Goal: Find specific page/section: Find specific page/section

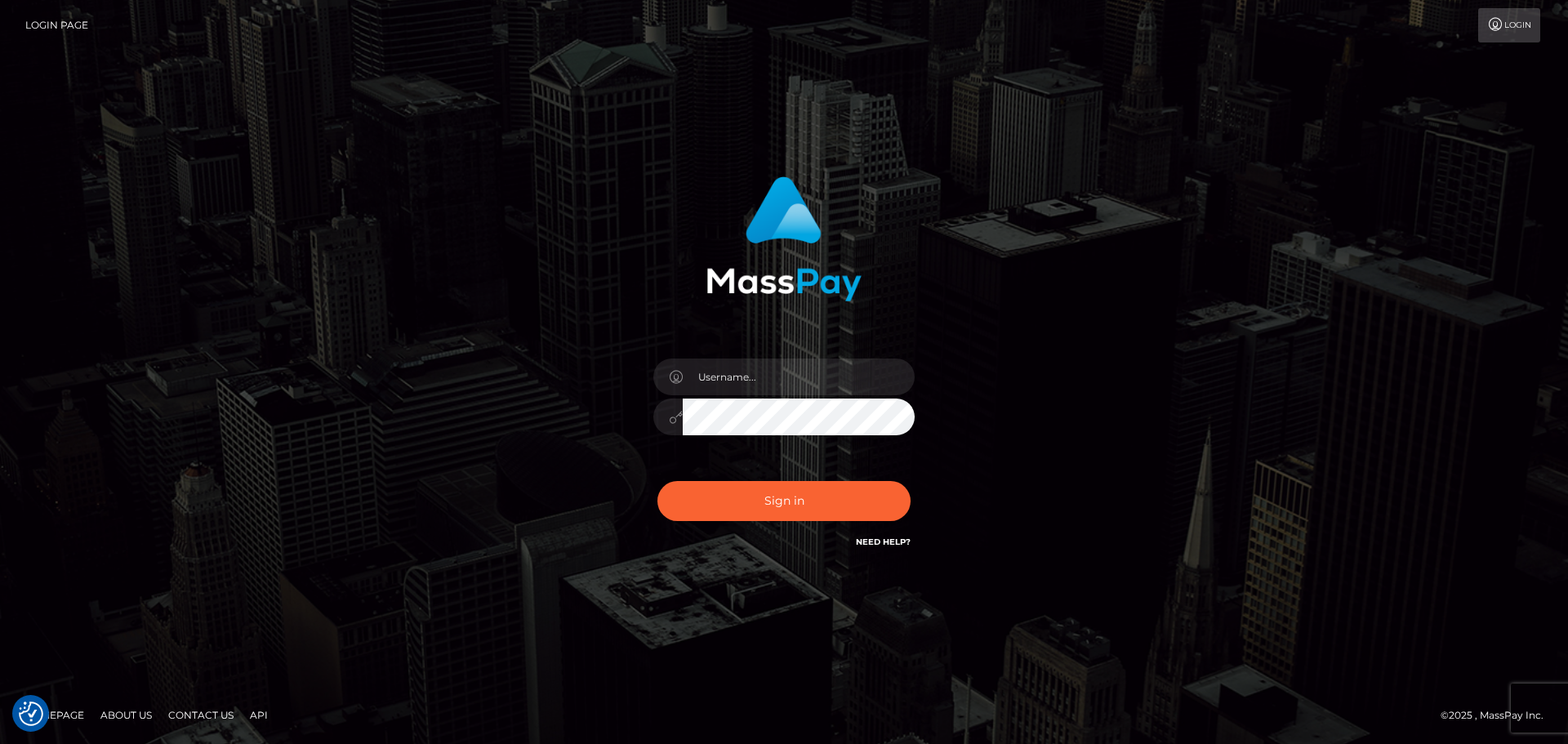
checkbox input "true"
click at [903, 374] on span at bounding box center [905, 377] width 13 height 13
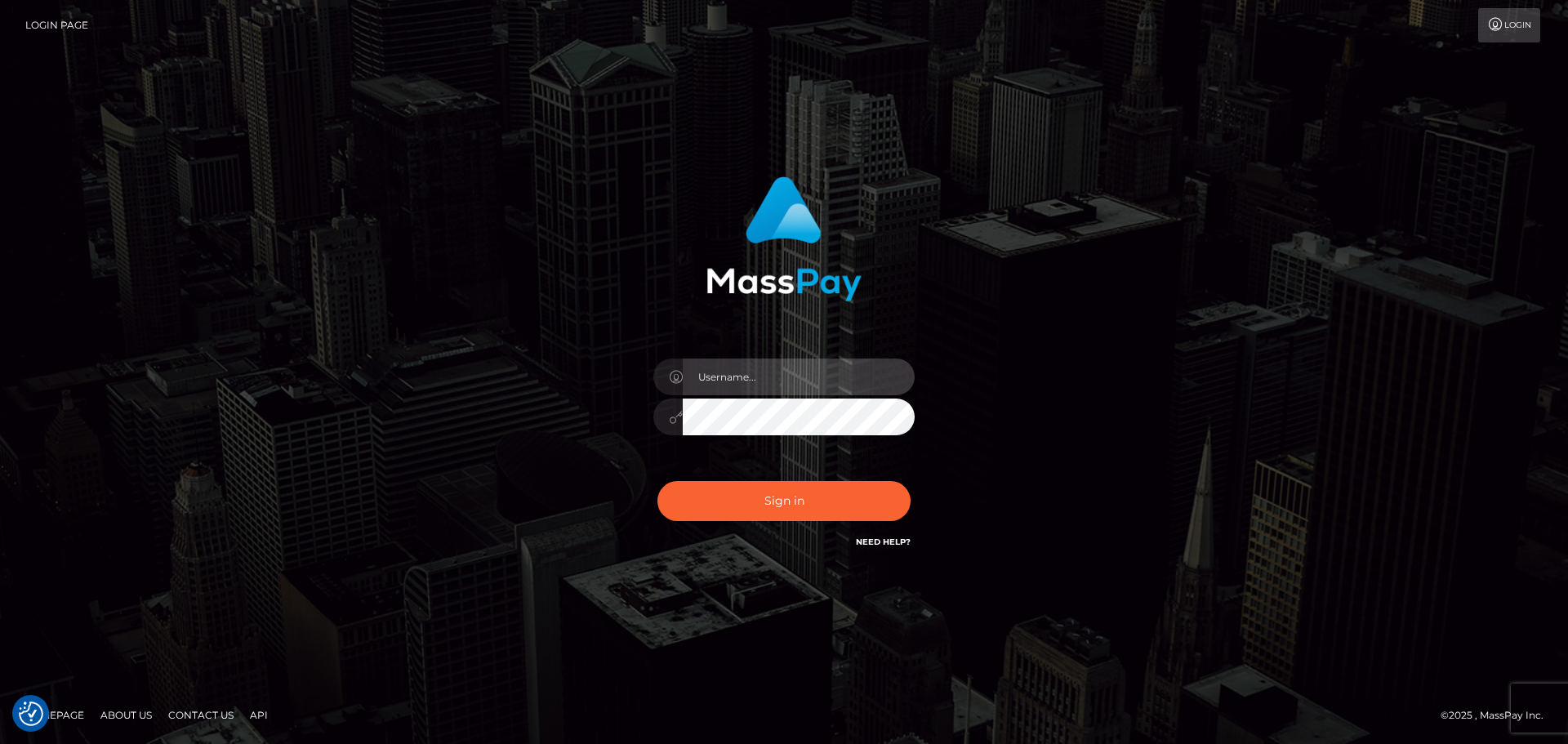
type input "paymentsupportteam"
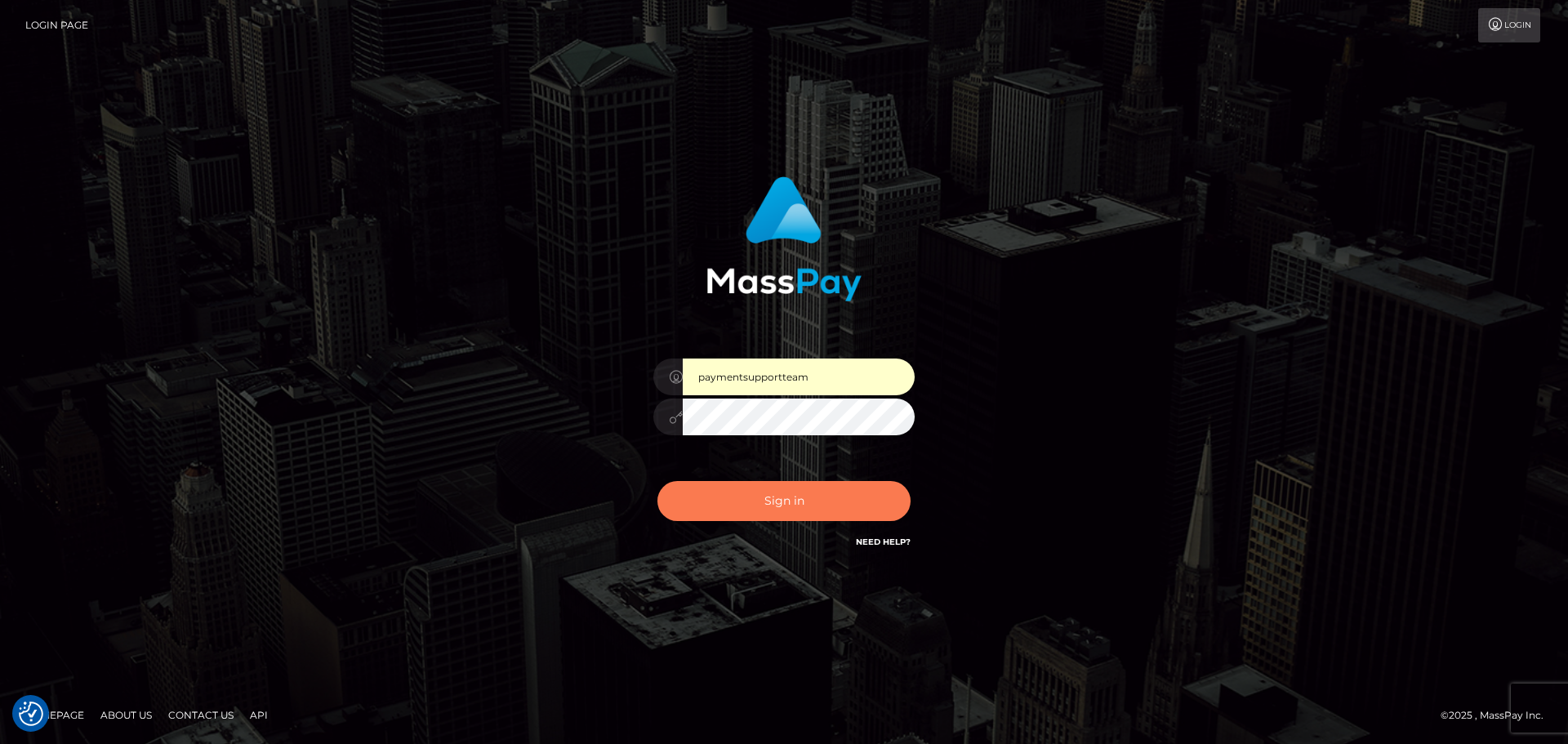
click at [815, 489] on button "Sign in" at bounding box center [784, 501] width 253 height 40
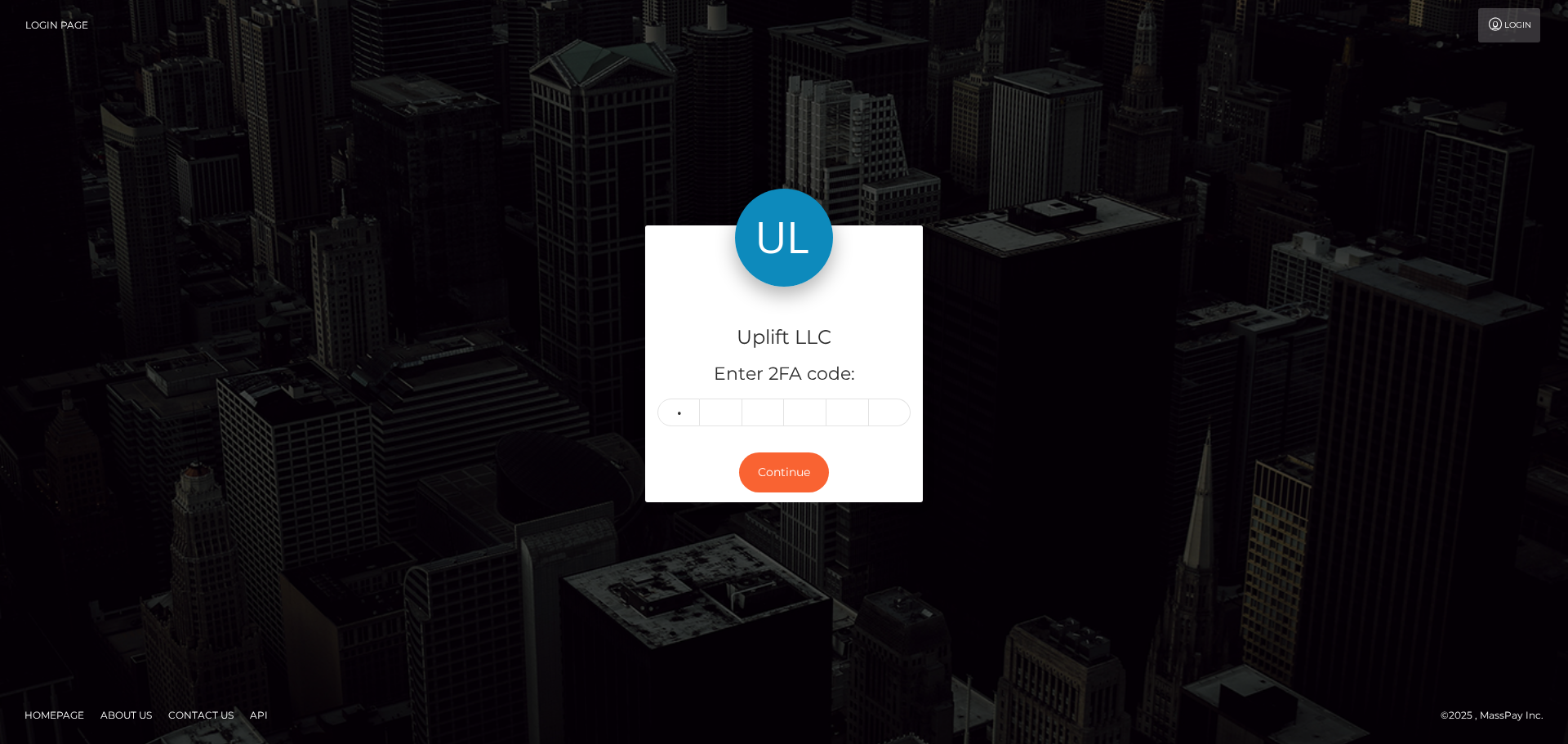
type input "9"
type input "3"
type input "8"
type input "1"
type input "2"
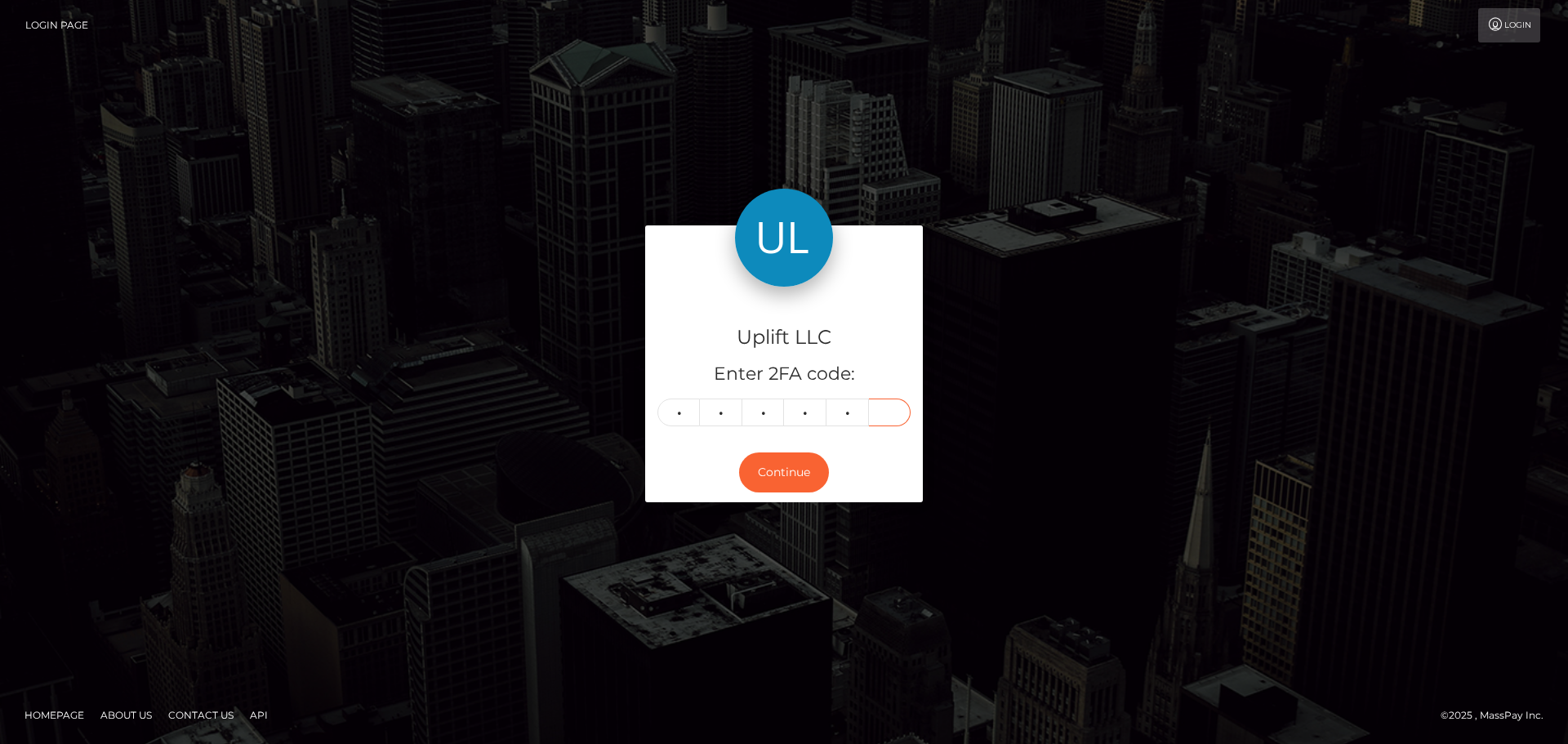
type input "7"
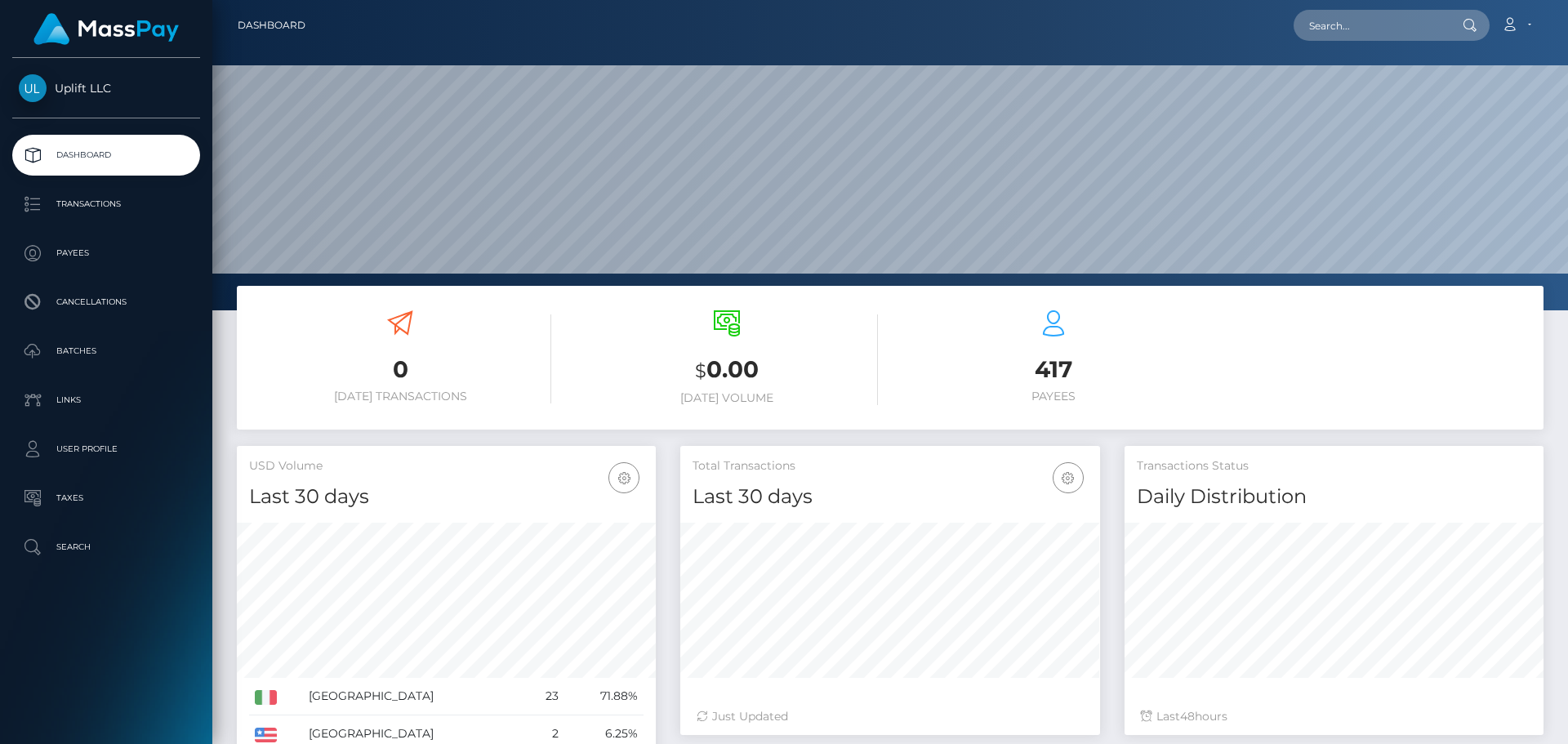
scroll to position [310, 1356]
click at [1384, 22] on input "text" at bounding box center [1371, 25] width 153 height 31
drag, startPoint x: 1344, startPoint y: 27, endPoint x: 1330, endPoint y: 9, distance: 22.8
click at [1343, 26] on input "41" at bounding box center [1371, 25] width 153 height 31
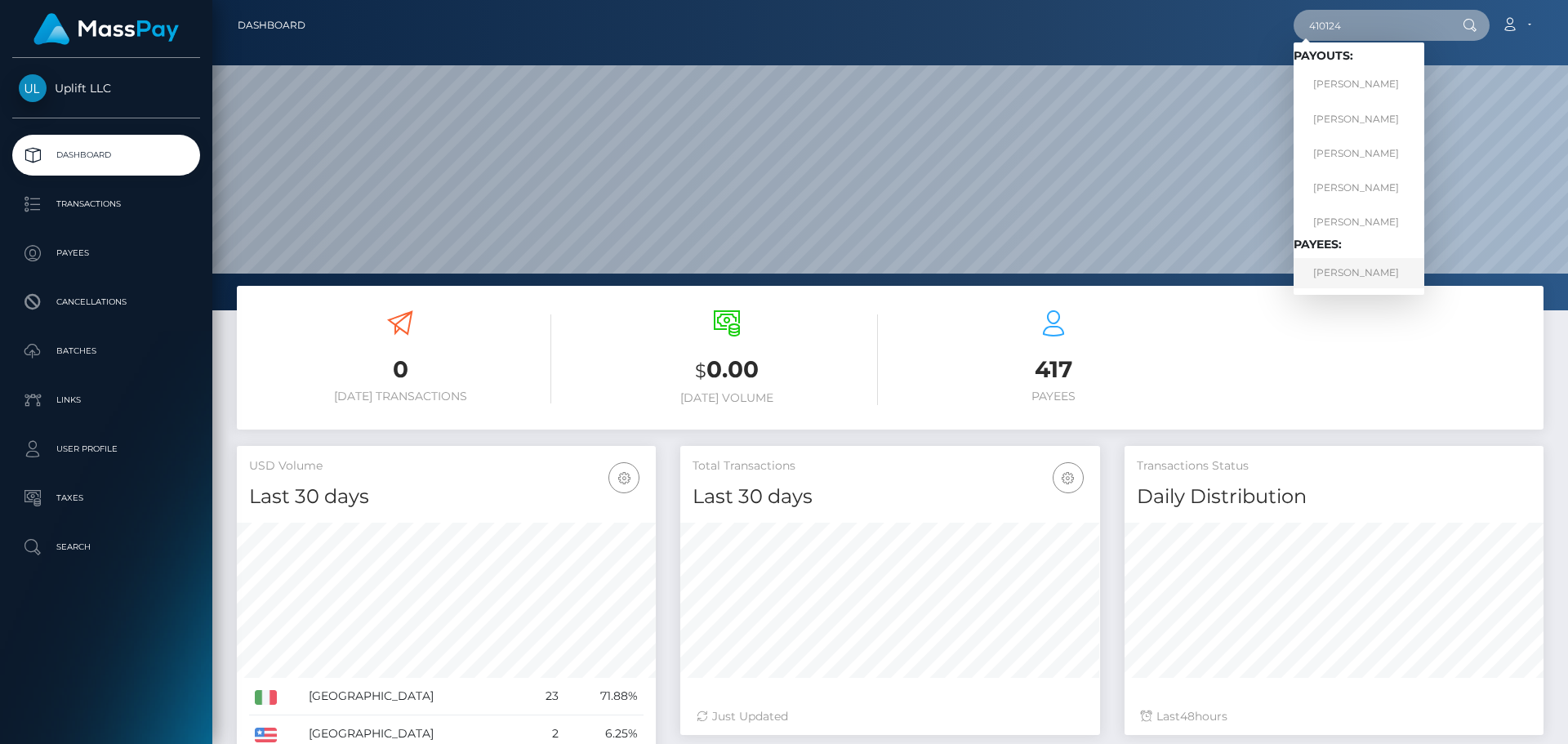
type input "410124"
click at [1348, 273] on link "Dylan Dagani" at bounding box center [1359, 272] width 131 height 30
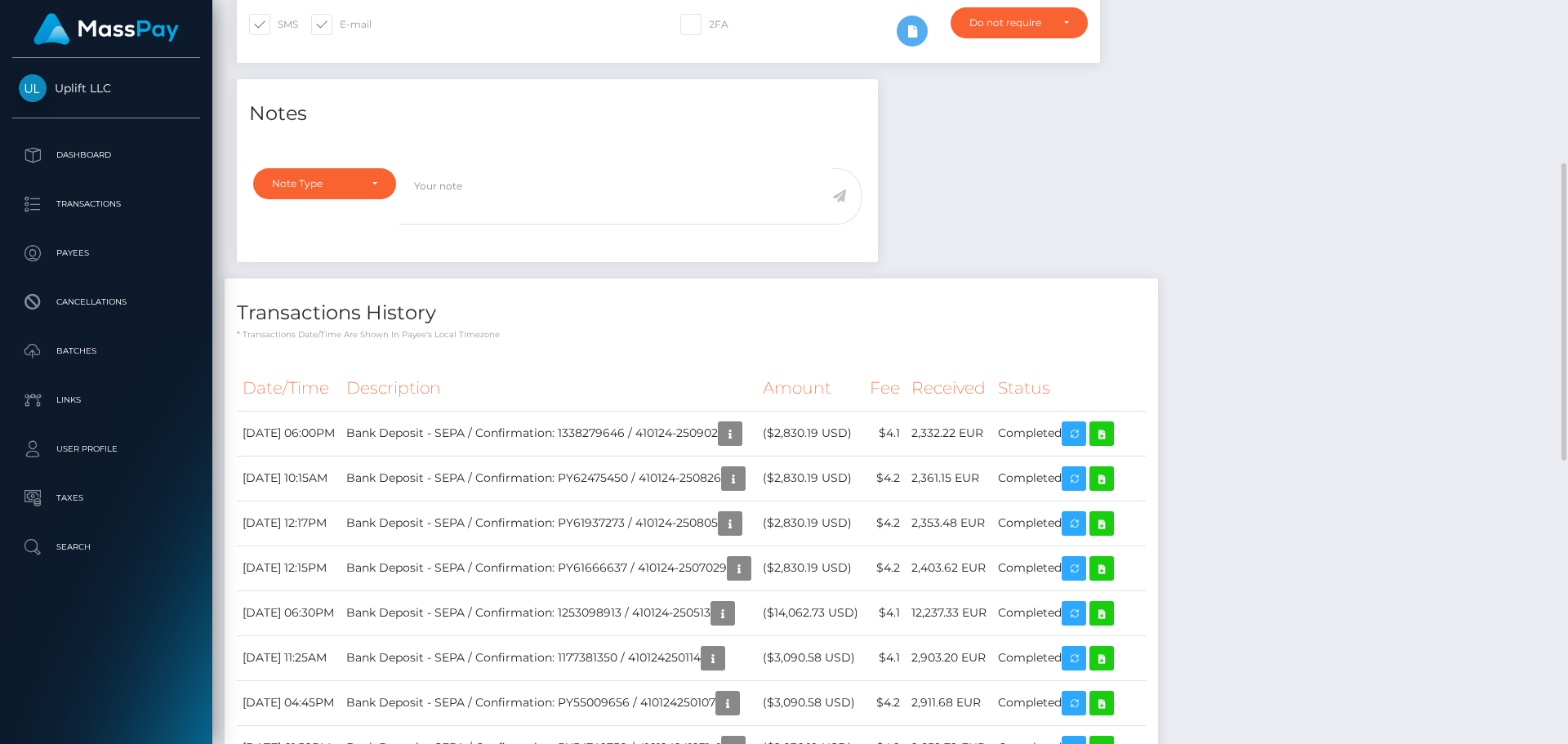
scroll to position [196, 420]
click at [1112, 435] on icon at bounding box center [1102, 435] width 20 height 21
click at [1203, 220] on div "Notes Note Type Compliance Clear Compliance General Note Type" at bounding box center [890, 723] width 1331 height 1289
click at [53, 349] on p "Batches" at bounding box center [106, 351] width 175 height 24
